Goal: Task Accomplishment & Management: Manage account settings

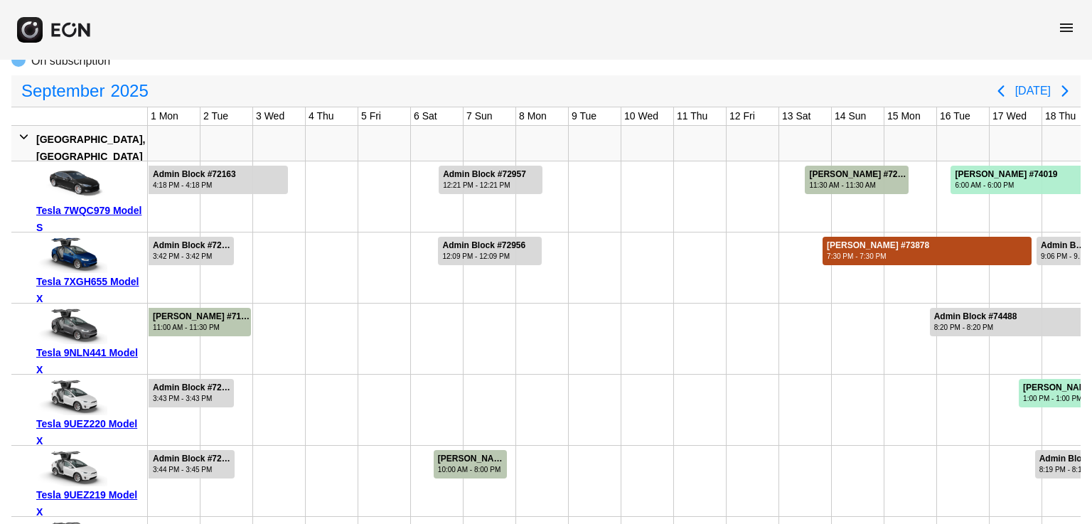
scroll to position [0, 508]
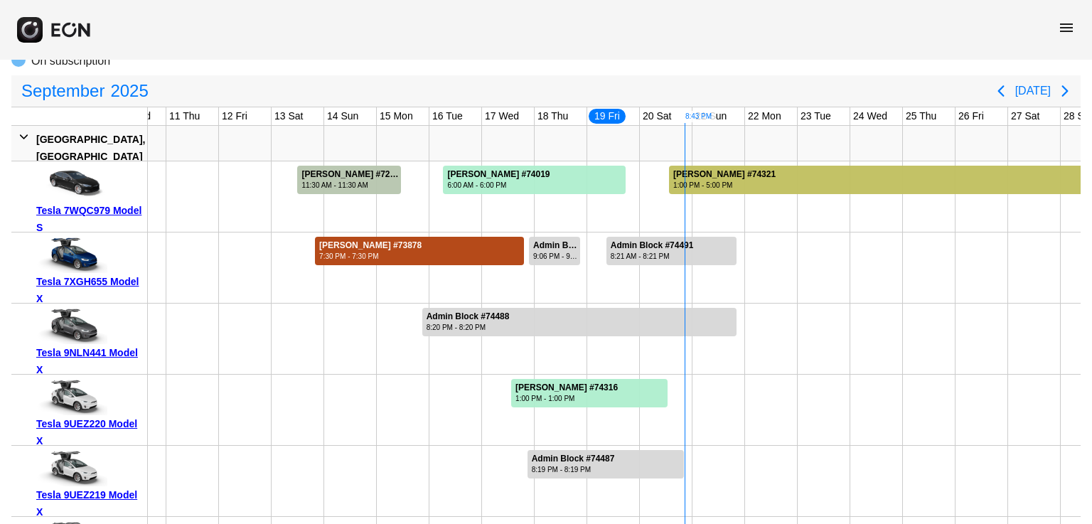
click at [788, 185] on div at bounding box center [943, 180] width 549 height 28
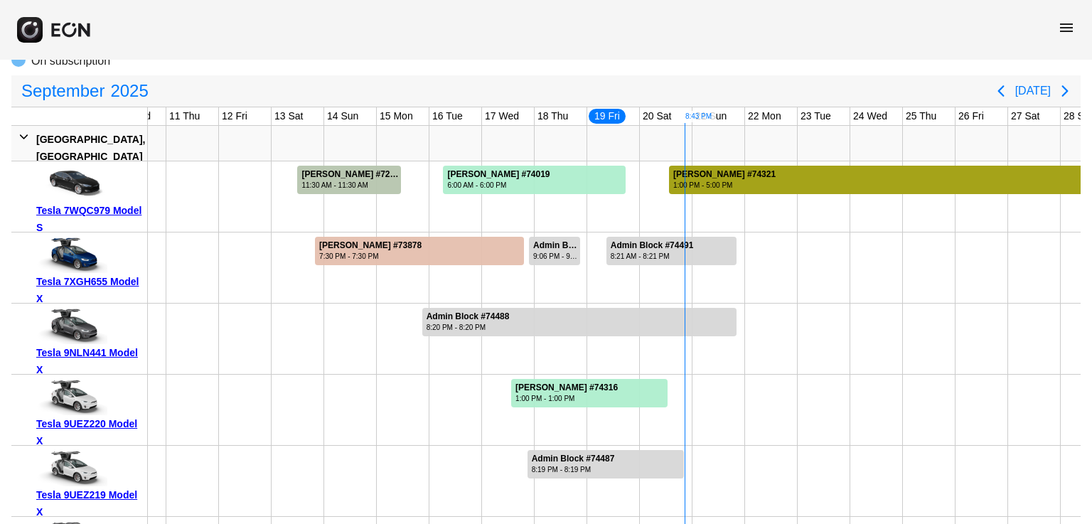
click at [788, 185] on div at bounding box center [943, 180] width 549 height 28
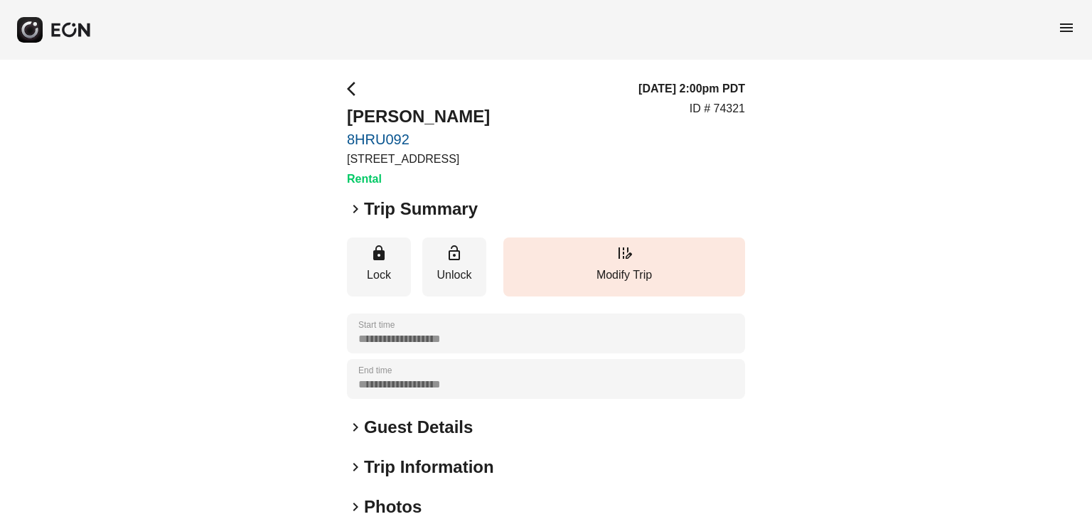
click at [410, 214] on h2 "Trip Summary" at bounding box center [421, 209] width 114 height 23
drag, startPoint x: 151, startPoint y: 178, endPoint x: 114, endPoint y: 1, distance: 180.8
click at [150, 172] on div "**********" at bounding box center [546, 385] width 1092 height 650
